Goal: Information Seeking & Learning: Learn about a topic

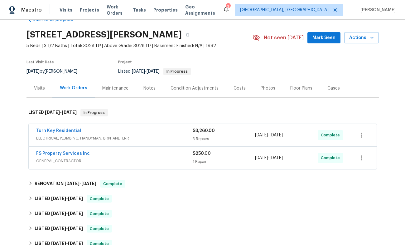
scroll to position [19, 0]
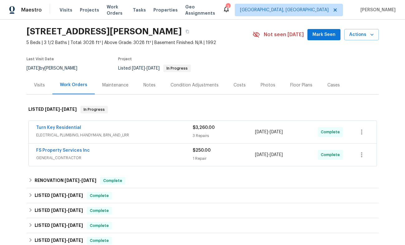
click at [72, 125] on span "Turn Key Residential" at bounding box center [58, 127] width 45 height 6
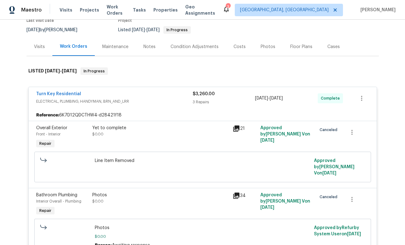
scroll to position [56, 0]
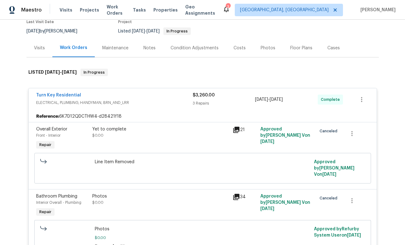
click at [236, 129] on icon at bounding box center [236, 130] width 6 height 6
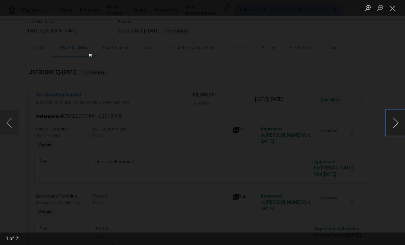
click at [393, 123] on button "Next image" at bounding box center [395, 122] width 19 height 25
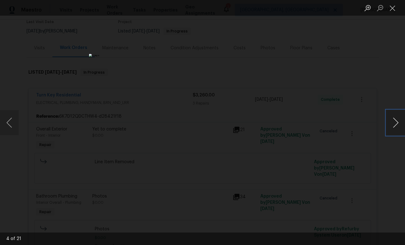
click at [393, 123] on button "Next image" at bounding box center [395, 122] width 19 height 25
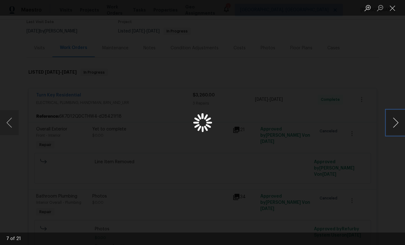
click at [393, 123] on button "Next image" at bounding box center [395, 122] width 19 height 25
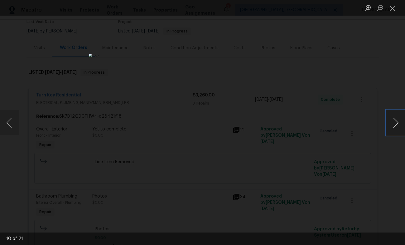
click at [393, 123] on button "Next image" at bounding box center [395, 122] width 19 height 25
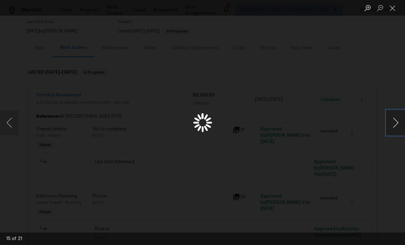
click at [393, 123] on button "Next image" at bounding box center [395, 122] width 19 height 25
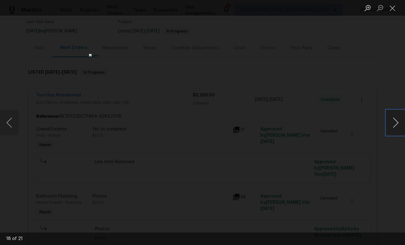
click at [393, 123] on button "Next image" at bounding box center [395, 122] width 19 height 25
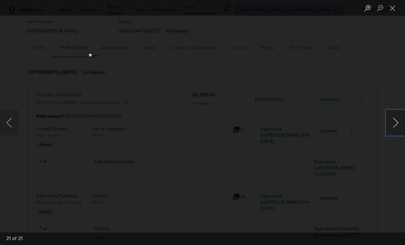
click at [393, 123] on button "Next image" at bounding box center [395, 122] width 19 height 25
click at [324, 142] on div "Lightbox" at bounding box center [202, 122] width 405 height 245
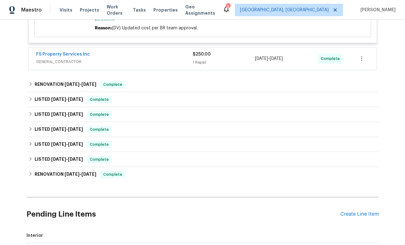
scroll to position [423, 0]
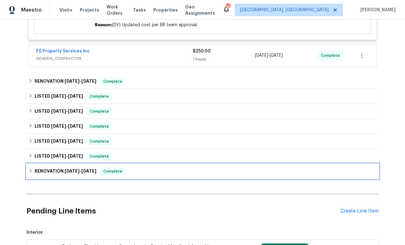
click at [46, 167] on h6 "RENOVATION 10/31/24 - 12/21/24" at bounding box center [66, 170] width 62 height 7
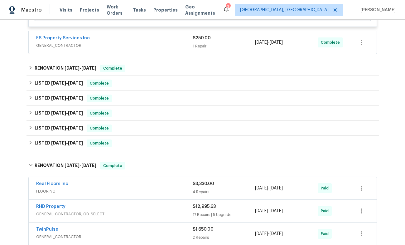
scroll to position [442, 0]
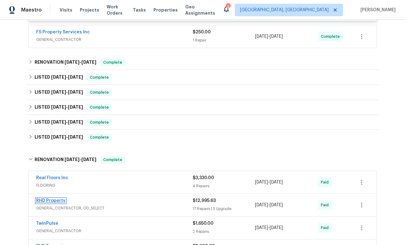
click at [52, 198] on link "RHD Property" at bounding box center [50, 200] width 29 height 4
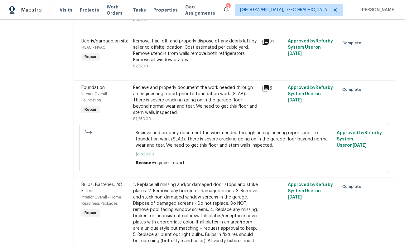
scroll to position [1003, 0]
click at [269, 91] on icon at bounding box center [266, 87] width 6 height 6
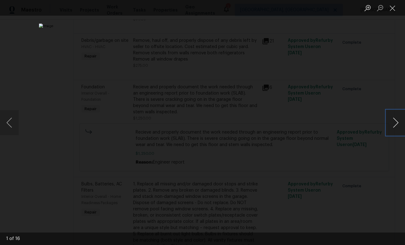
click at [393, 125] on button "Next image" at bounding box center [395, 122] width 19 height 25
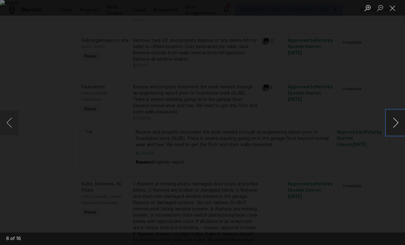
click at [393, 125] on button "Next image" at bounding box center [395, 122] width 19 height 25
click at [392, 127] on button "Next image" at bounding box center [395, 122] width 19 height 25
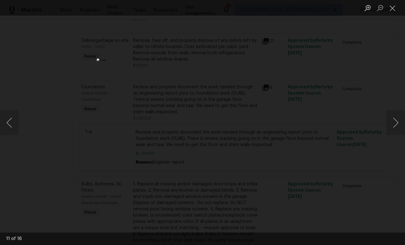
click at [317, 152] on div "Lightbox" at bounding box center [202, 122] width 405 height 245
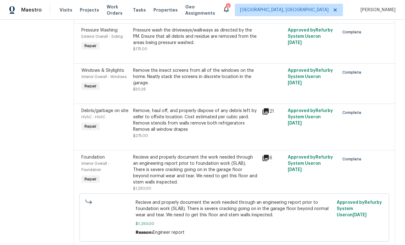
scroll to position [940, 0]
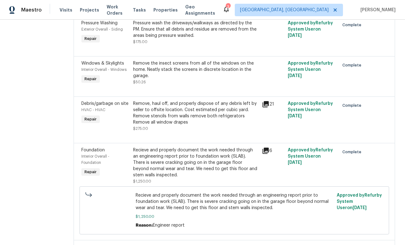
click at [268, 107] on icon at bounding box center [266, 104] width 6 height 6
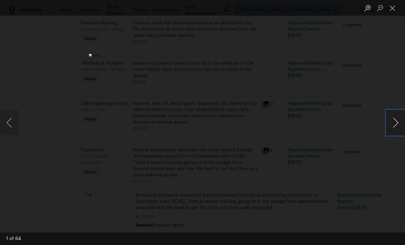
click at [395, 123] on button "Next image" at bounding box center [395, 122] width 19 height 25
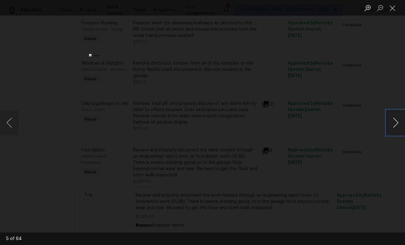
click at [395, 123] on button "Next image" at bounding box center [395, 122] width 19 height 25
click at [347, 123] on div "Lightbox" at bounding box center [202, 122] width 405 height 245
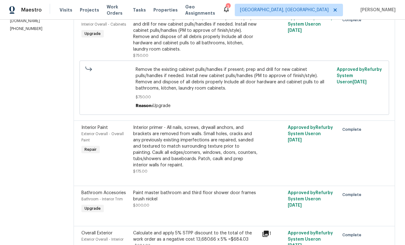
scroll to position [0, 0]
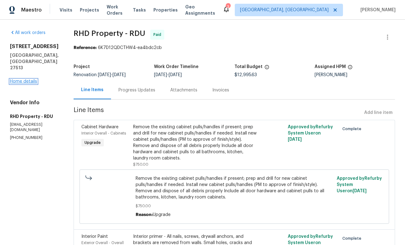
click at [22, 79] on link "Home details" at bounding box center [23, 81] width 27 height 4
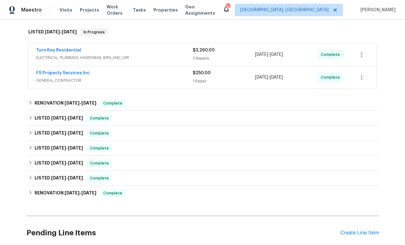
scroll to position [127, 0]
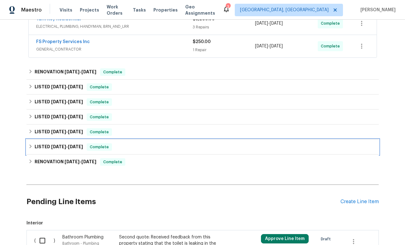
click at [58, 145] on span "[DATE]" at bounding box center [58, 146] width 15 height 4
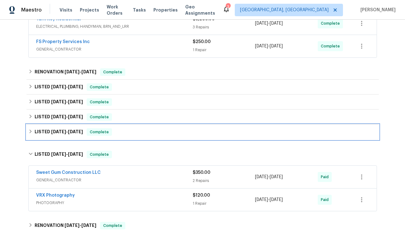
click at [57, 132] on span "[DATE]" at bounding box center [58, 131] width 15 height 4
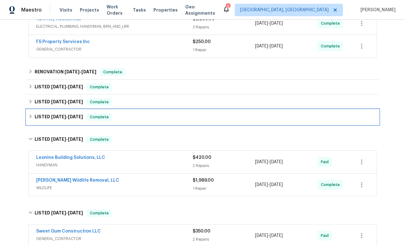
click at [57, 118] on span "[DATE]" at bounding box center [58, 116] width 15 height 4
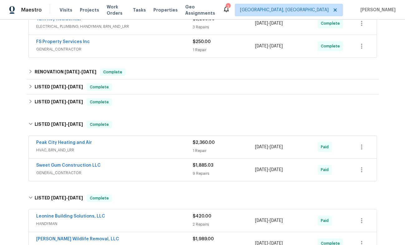
click at [71, 163] on span "Sweet Gum Construction LLC" at bounding box center [68, 165] width 65 height 6
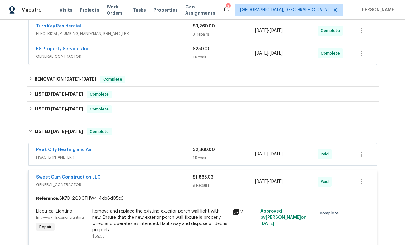
scroll to position [119, 0]
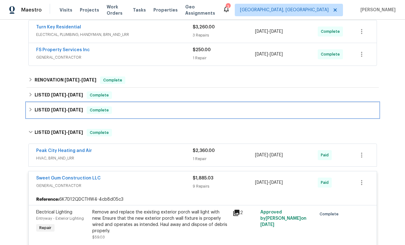
click at [69, 109] on span "[DATE]" at bounding box center [75, 110] width 15 height 4
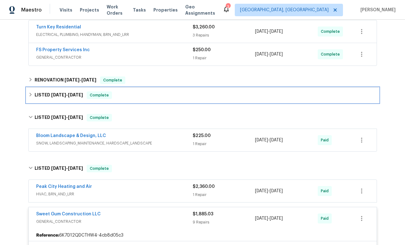
click at [68, 94] on span "[DATE]" at bounding box center [75, 95] width 15 height 4
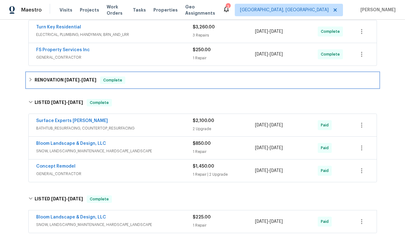
click at [68, 80] on span "[DATE]" at bounding box center [72, 80] width 15 height 4
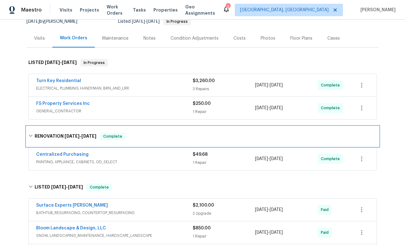
scroll to position [57, 0]
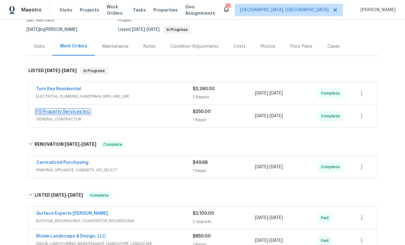
click at [62, 111] on link "FS Property Services Inc" at bounding box center [63, 111] width 54 height 4
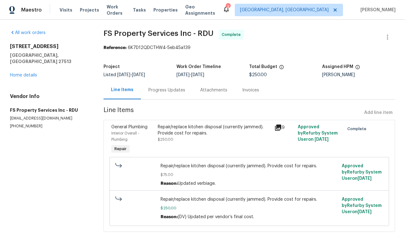
click at [21, 65] on div "113 Crosswind Dr Cary, NC 27513 Home details" at bounding box center [49, 60] width 79 height 35
click at [20, 73] on link "Home details" at bounding box center [23, 75] width 27 height 4
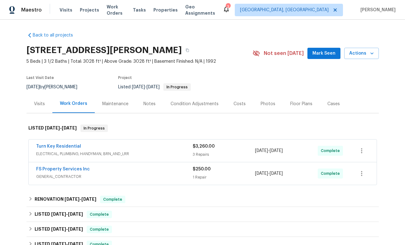
click at [74, 142] on div "Turn Key Residential ELECTRICAL, PLUMBING, HANDYMAN, BRN_AND_LRR $3,260.00 3 Re…" at bounding box center [203, 150] width 348 height 22
click at [73, 146] on link "Turn Key Residential" at bounding box center [58, 146] width 45 height 4
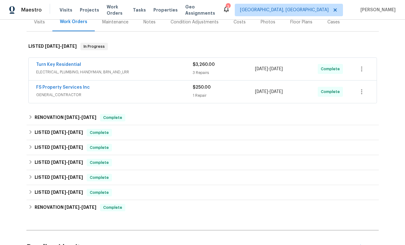
scroll to position [84, 0]
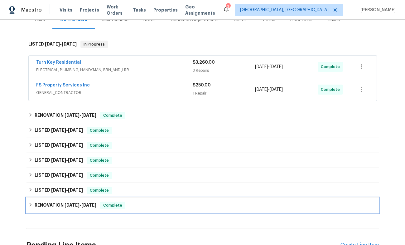
click at [75, 203] on span "[DATE]" at bounding box center [72, 205] width 15 height 4
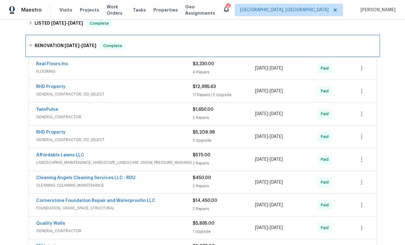
scroll to position [263, 0]
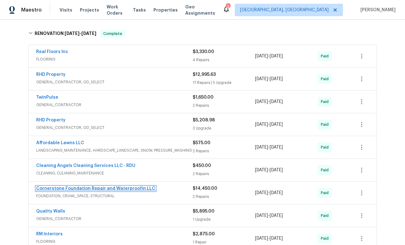
click at [118, 188] on link "Cornerstone Foundation Repair and Waterproofin LLC" at bounding box center [95, 188] width 119 height 4
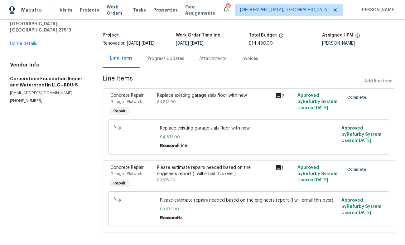
scroll to position [38, 0]
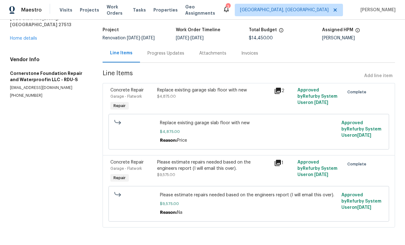
click at [227, 201] on span "$9,575.00" at bounding box center [249, 203] width 178 height 6
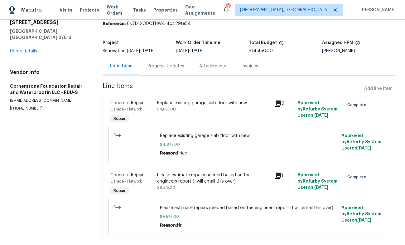
scroll to position [23, 0]
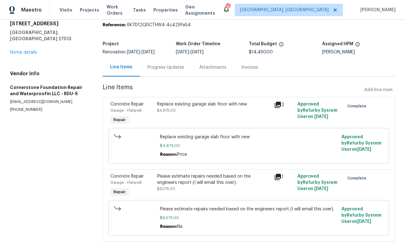
click at [278, 177] on icon at bounding box center [278, 177] width 6 height 6
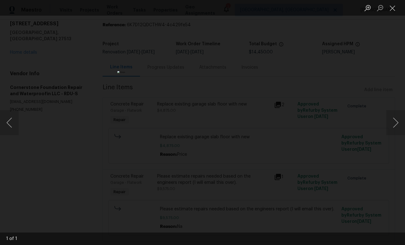
click at [305, 150] on div "Lightbox" at bounding box center [202, 122] width 405 height 245
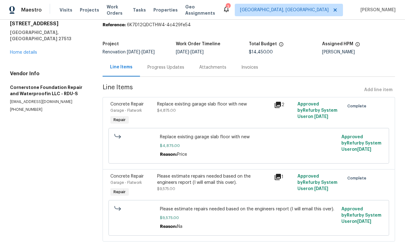
click at [278, 104] on icon at bounding box center [278, 105] width 6 height 6
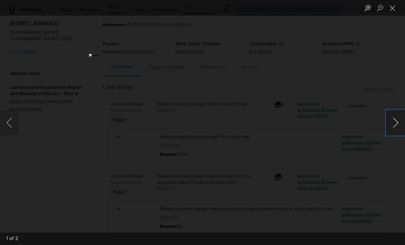
click at [393, 124] on button "Next image" at bounding box center [395, 122] width 19 height 25
click at [308, 144] on img "Lightbox" at bounding box center [202, 123] width 403 height 244
click at [372, 146] on div "Lightbox" at bounding box center [202, 122] width 405 height 245
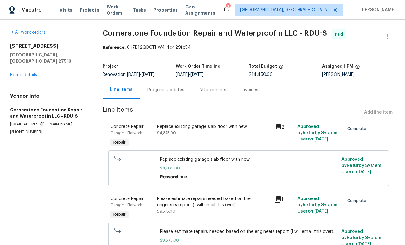
scroll to position [0, 0]
click at [246, 92] on div "Invoices" at bounding box center [249, 90] width 17 height 6
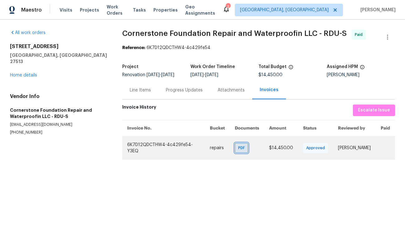
click at [238, 151] on span "PDF" at bounding box center [242, 148] width 9 height 6
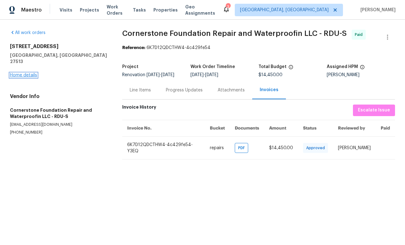
click at [24, 73] on link "Home details" at bounding box center [23, 75] width 27 height 4
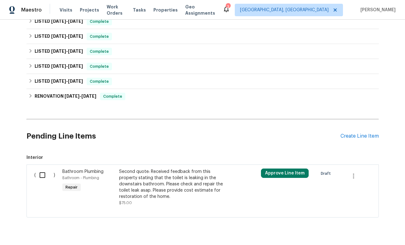
scroll to position [208, 0]
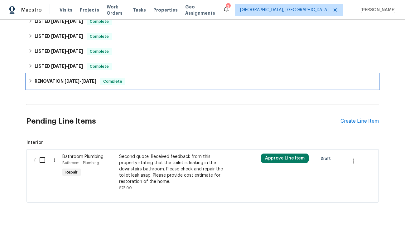
click at [70, 80] on span "[DATE]" at bounding box center [72, 81] width 15 height 4
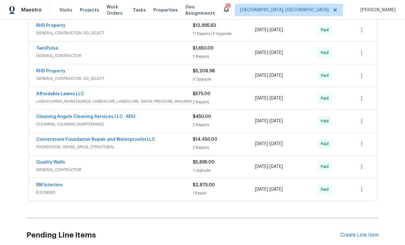
scroll to position [306, 0]
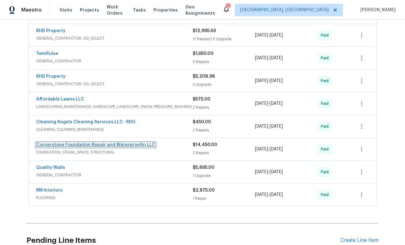
click at [114, 143] on link "Cornerstone Foundation Repair and Waterproofin LLC" at bounding box center [95, 144] width 119 height 4
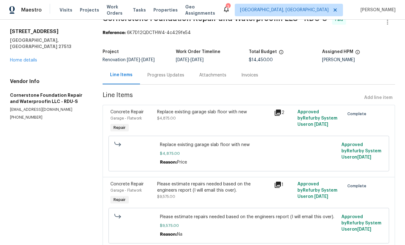
scroll to position [14, 0]
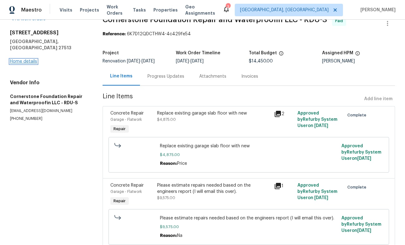
click at [22, 59] on link "Home details" at bounding box center [23, 61] width 27 height 4
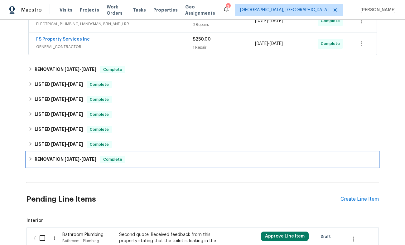
click at [80, 159] on span "[DATE]" at bounding box center [72, 159] width 15 height 4
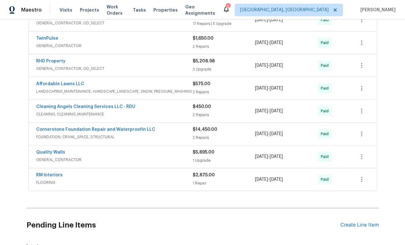
scroll to position [322, 0]
click at [55, 152] on link "Quality Walls" at bounding box center [50, 152] width 29 height 4
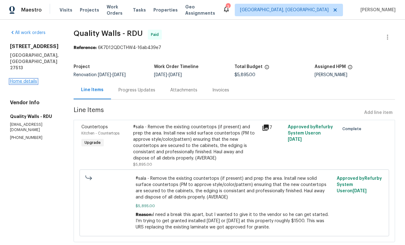
click at [16, 79] on link "Home details" at bounding box center [23, 81] width 27 height 4
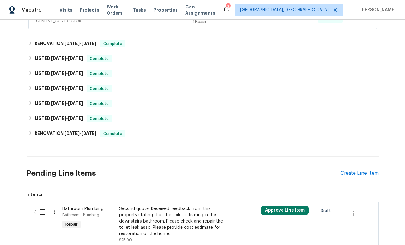
scroll to position [157, 0]
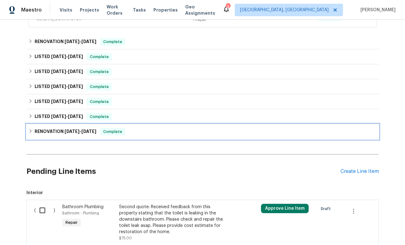
click at [70, 129] on span "[DATE]" at bounding box center [72, 131] width 15 height 4
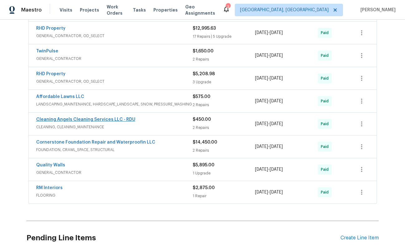
scroll to position [307, 0]
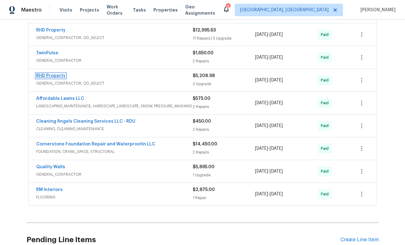
click at [55, 75] on link "RHD Property" at bounding box center [50, 76] width 29 height 4
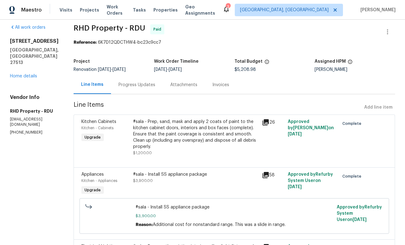
scroll to position [4, 0]
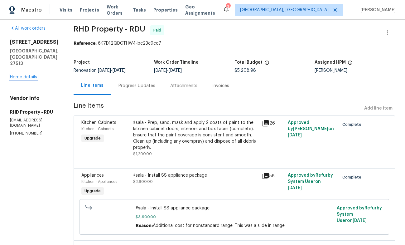
click at [26, 75] on link "Home details" at bounding box center [23, 77] width 27 height 4
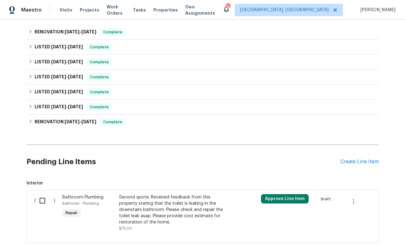
scroll to position [169, 0]
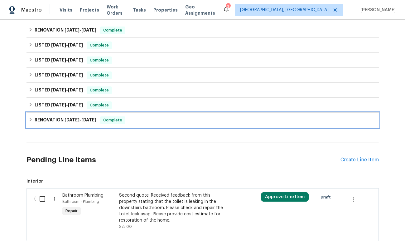
click at [71, 120] on span "[DATE]" at bounding box center [72, 120] width 15 height 4
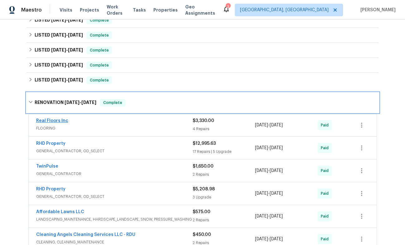
scroll to position [195, 0]
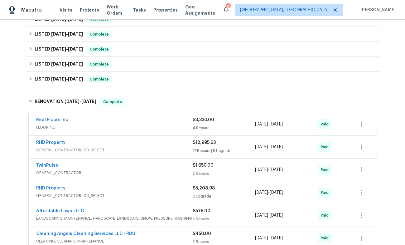
click at [60, 145] on span "RHD Property" at bounding box center [50, 142] width 29 height 6
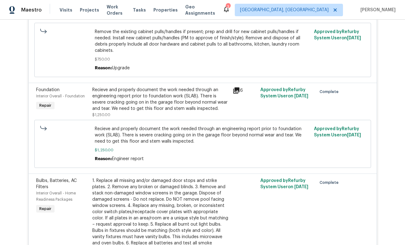
scroll to position [908, 0]
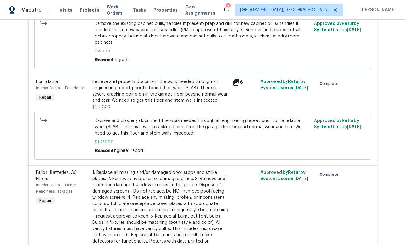
click at [237, 80] on icon at bounding box center [236, 82] width 7 height 7
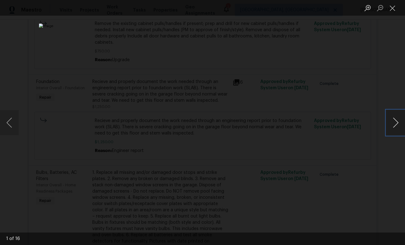
click at [397, 122] on button "Next image" at bounding box center [395, 122] width 19 height 25
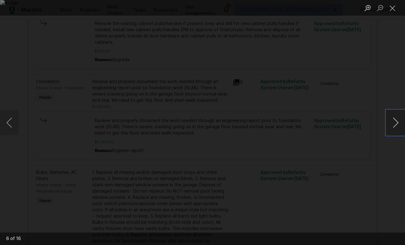
click at [397, 122] on button "Next image" at bounding box center [395, 122] width 19 height 25
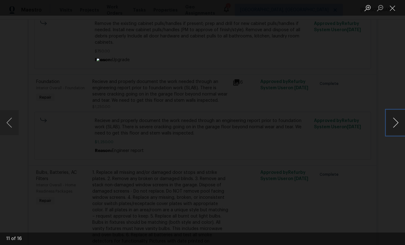
click at [397, 122] on button "Next image" at bounding box center [395, 122] width 19 height 25
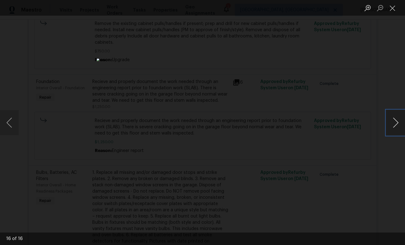
click at [397, 122] on button "Next image" at bounding box center [395, 122] width 19 height 25
click at [391, 117] on button "Next image" at bounding box center [395, 122] width 19 height 25
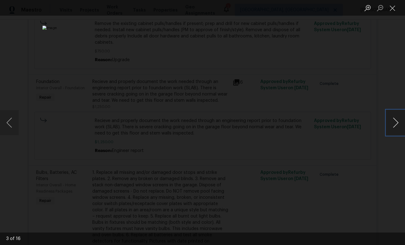
click at [391, 117] on button "Next image" at bounding box center [395, 122] width 19 height 25
click at [396, 129] on button "Next image" at bounding box center [395, 122] width 19 height 25
click at [391, 134] on button "Next image" at bounding box center [395, 122] width 19 height 25
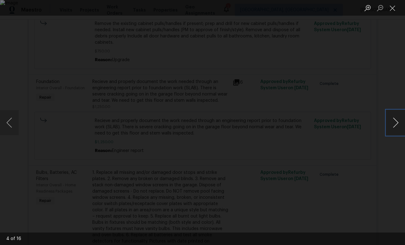
click at [391, 130] on button "Next image" at bounding box center [395, 122] width 19 height 25
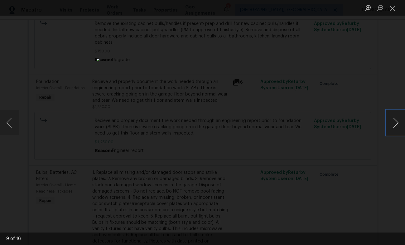
click at [391, 130] on button "Next image" at bounding box center [395, 122] width 19 height 25
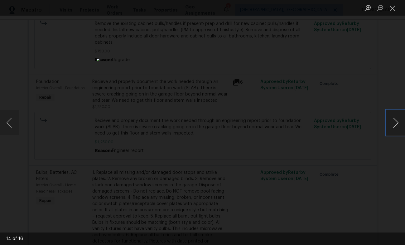
click at [391, 130] on button "Next image" at bounding box center [395, 122] width 19 height 25
click at [73, 72] on div "Lightbox" at bounding box center [202, 122] width 405 height 245
